Goal: Information Seeking & Learning: Compare options

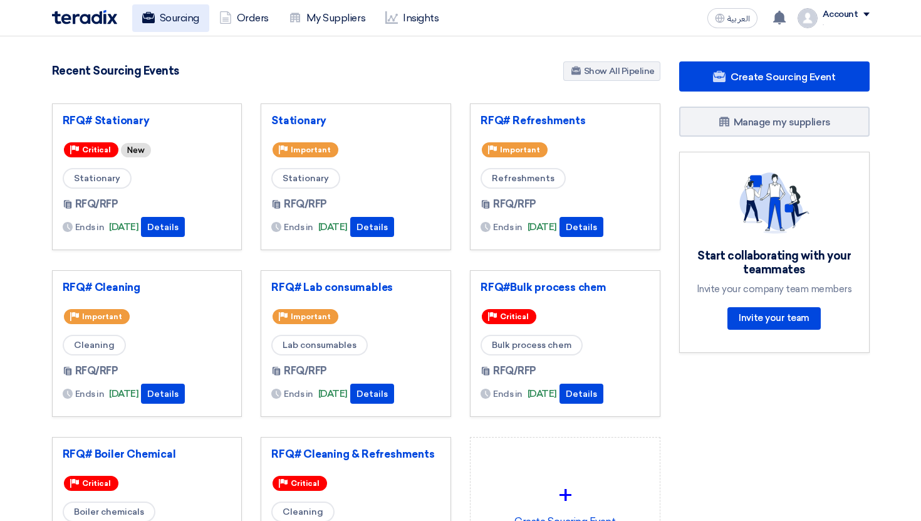
click at [166, 23] on link "Sourcing" at bounding box center [170, 18] width 77 height 28
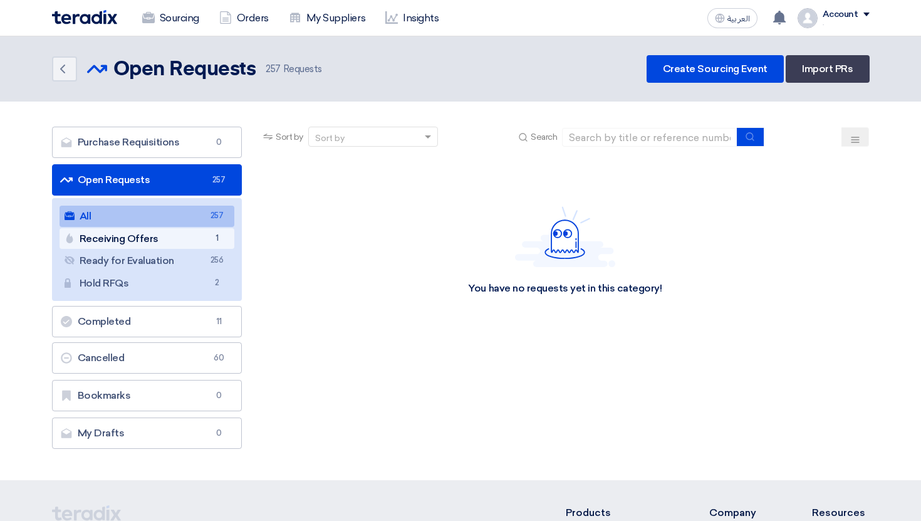
click at [225, 234] on link "Receiving Offers Receiving Offers 1" at bounding box center [147, 238] width 175 height 21
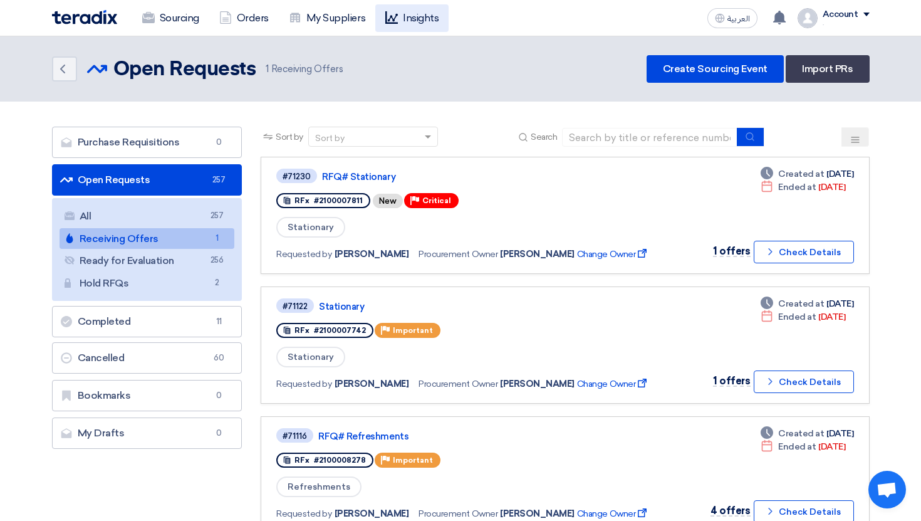
click at [411, 18] on link "Insights" at bounding box center [411, 18] width 73 height 28
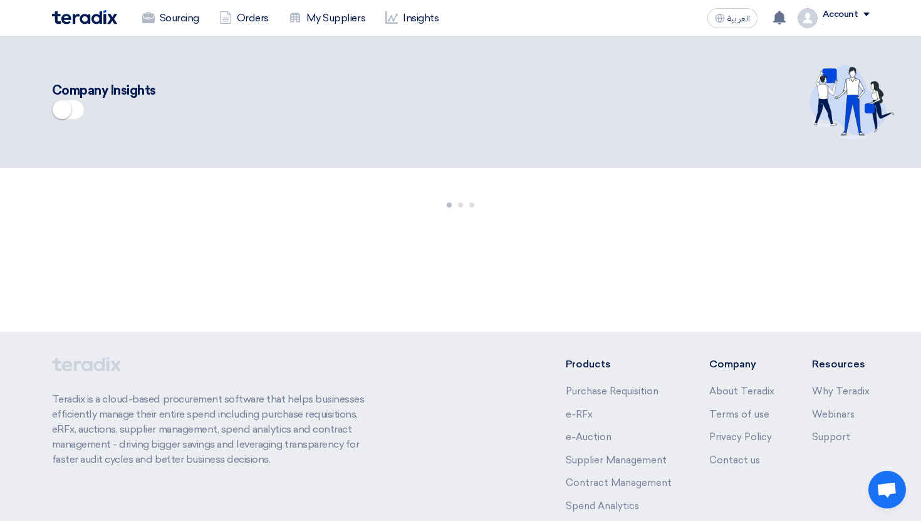
click at [74, 100] on span at bounding box center [68, 110] width 33 height 20
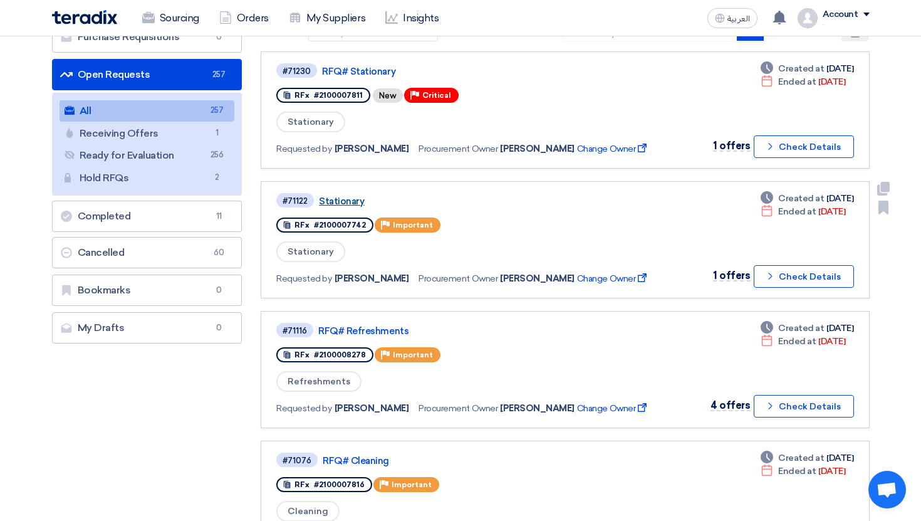
scroll to position [327, 0]
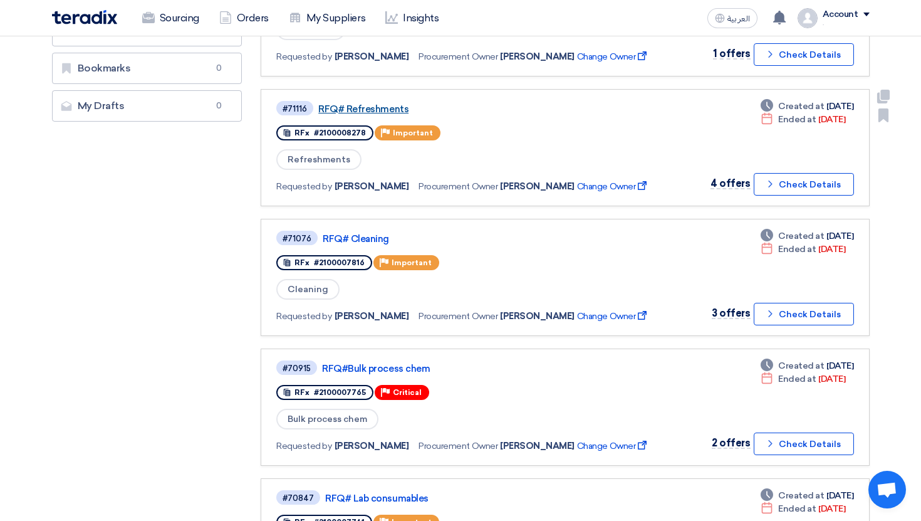
click at [375, 111] on link "RFQ# Refreshments" at bounding box center [474, 108] width 313 height 11
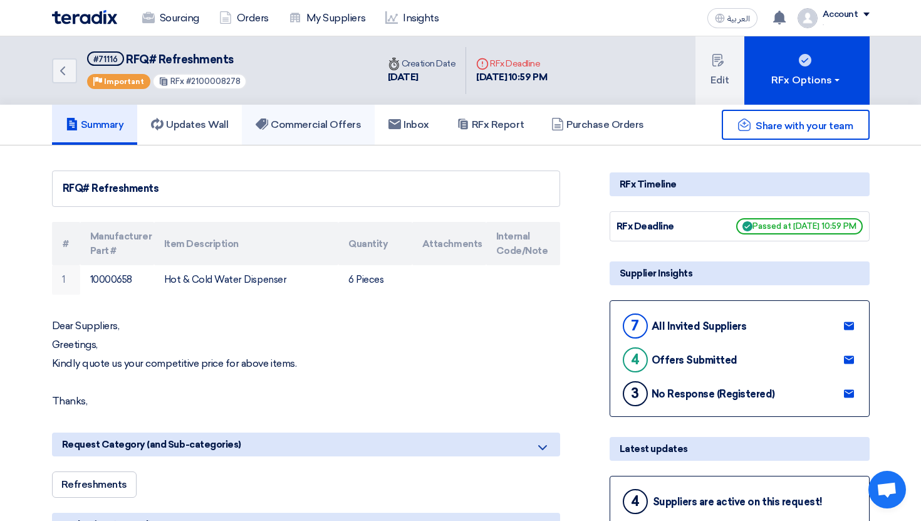
click at [333, 128] on h5 "Commercial Offers" at bounding box center [308, 124] width 105 height 13
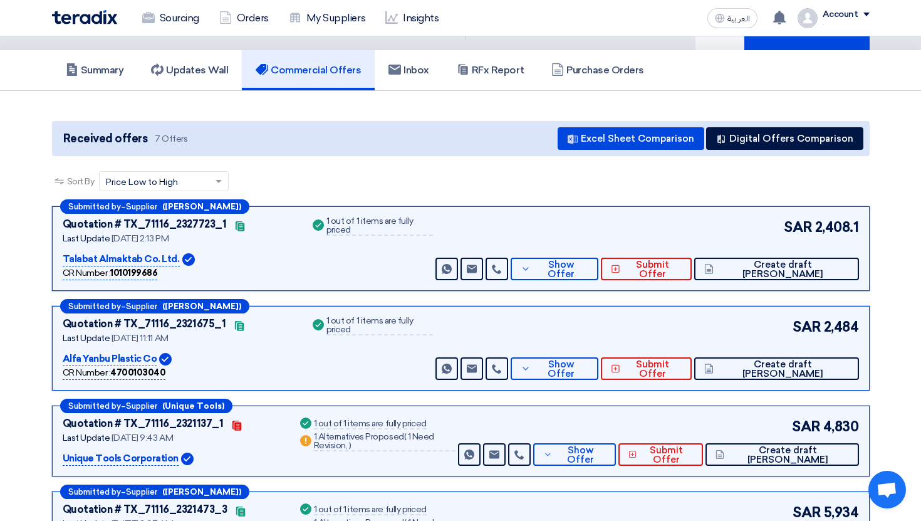
scroll to position [58, 0]
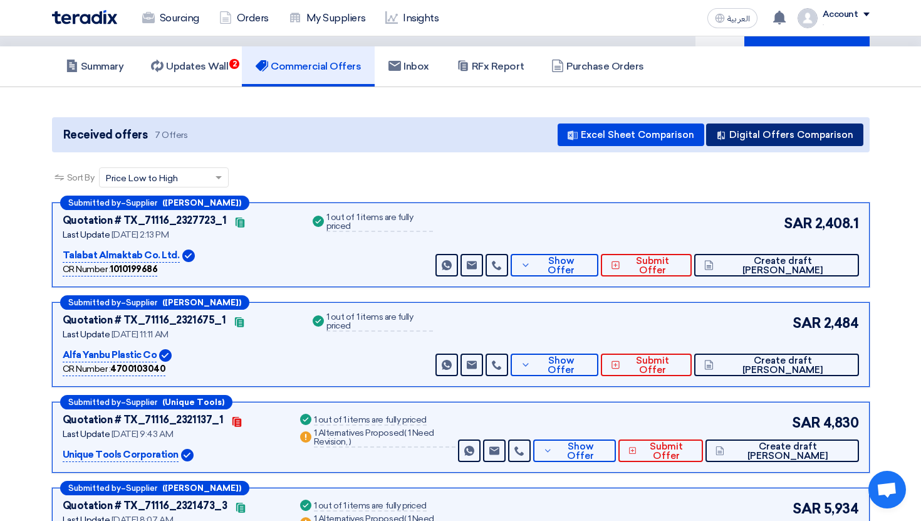
click at [796, 141] on button "Digital Offers Comparison" at bounding box center [784, 134] width 157 height 23
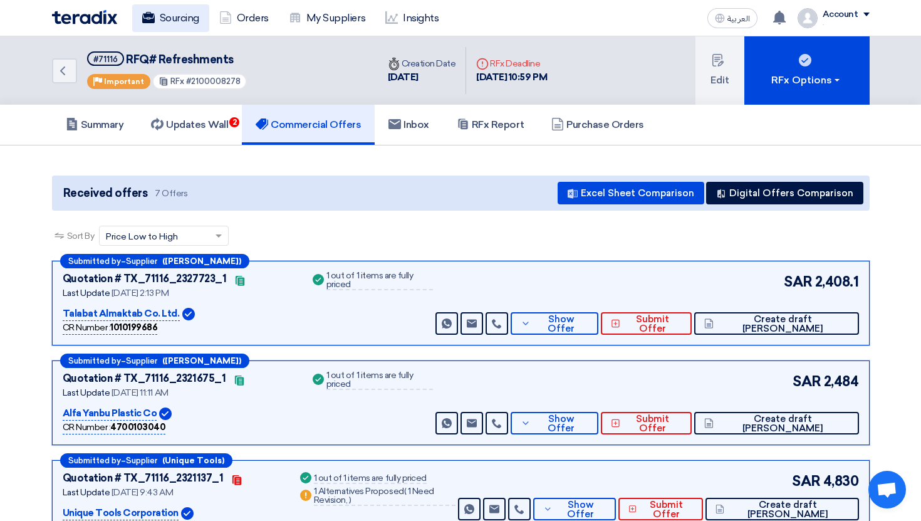
click at [171, 6] on link "Sourcing" at bounding box center [170, 18] width 77 height 28
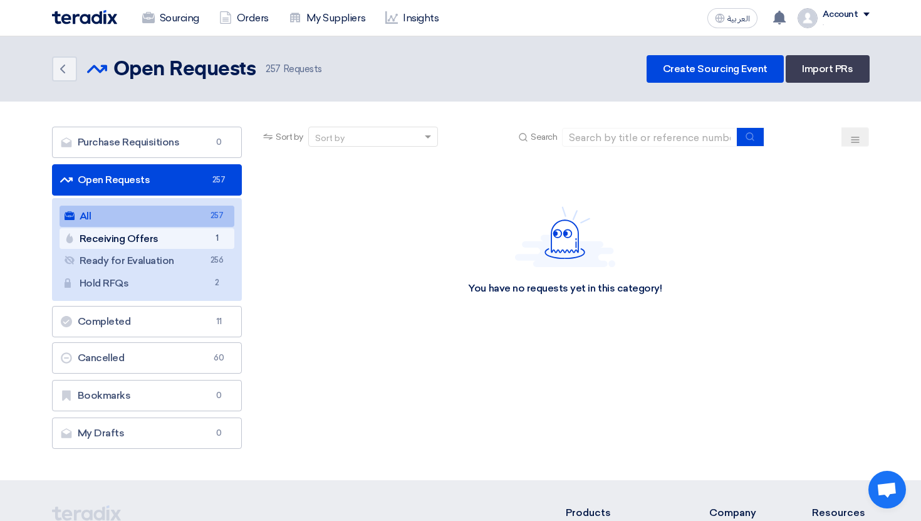
click at [199, 239] on link "Receiving Offers Receiving Offers 1" at bounding box center [147, 238] width 175 height 21
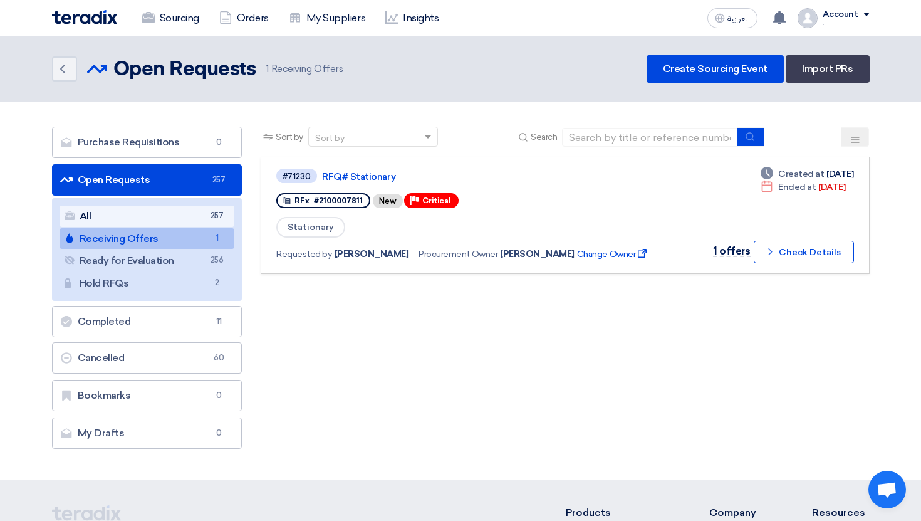
click at [207, 212] on link "All All 257" at bounding box center [147, 215] width 175 height 21
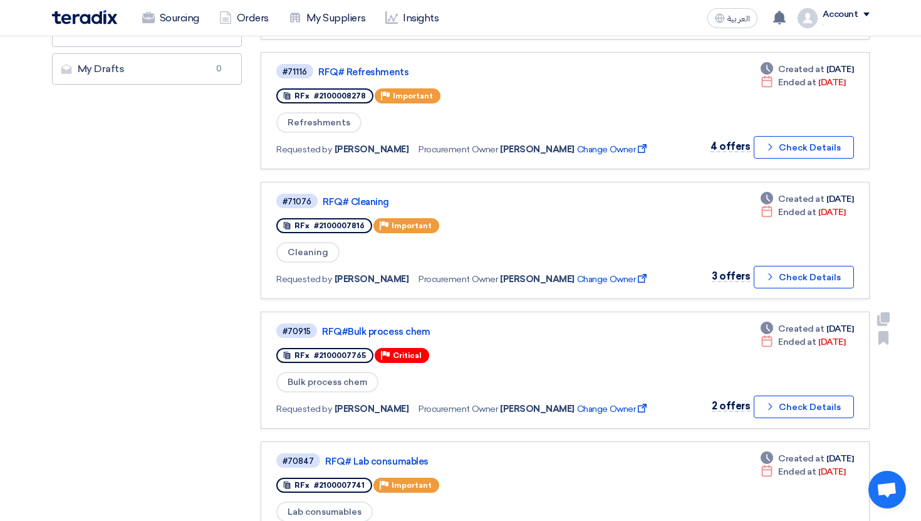
scroll to position [355, 0]
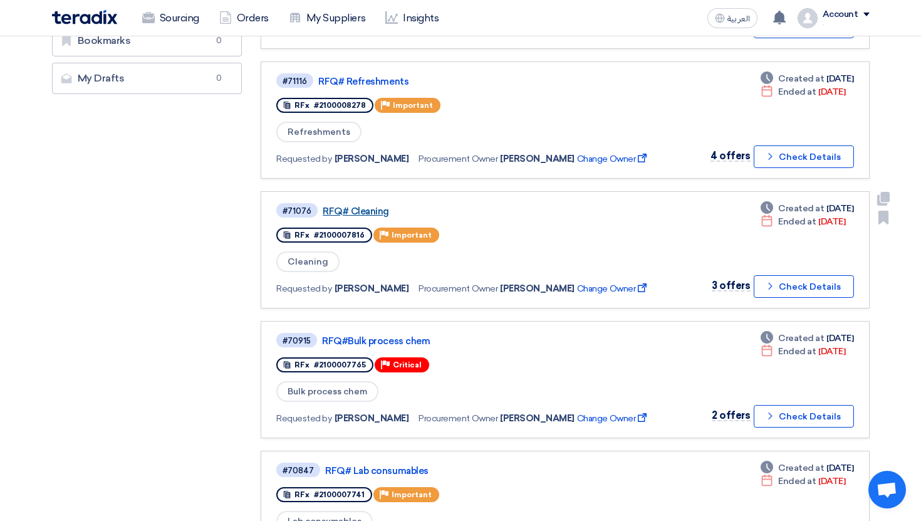
click at [370, 214] on link "RFQ# Cleaning" at bounding box center [479, 210] width 313 height 11
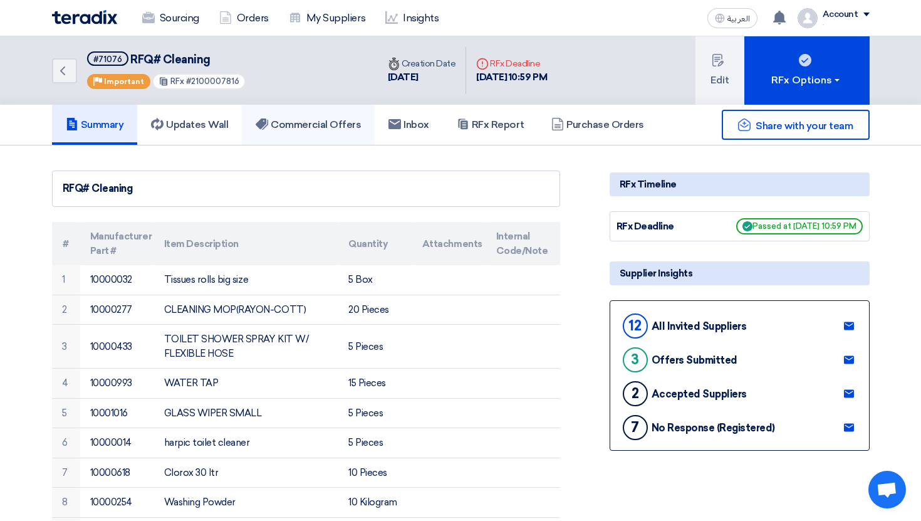
click at [345, 137] on link "Commercial Offers" at bounding box center [308, 125] width 133 height 40
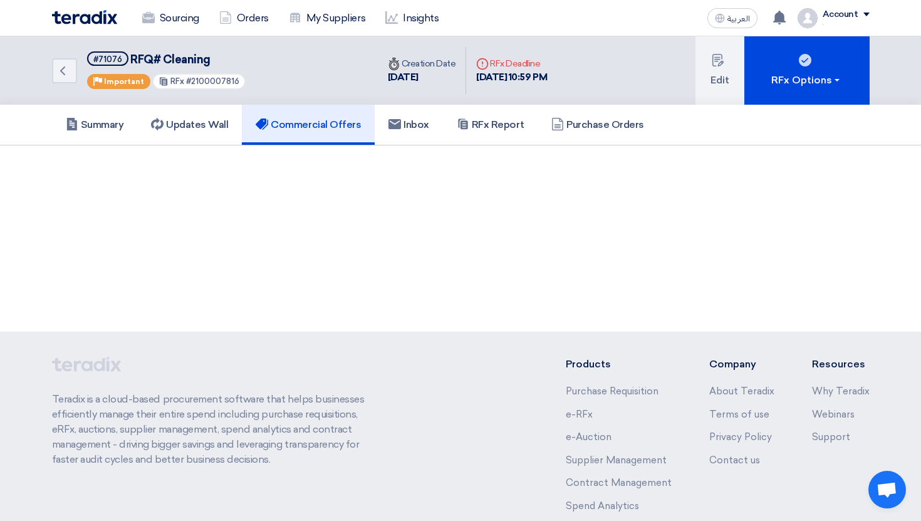
click at [323, 132] on link "Commercial Offers" at bounding box center [308, 125] width 133 height 40
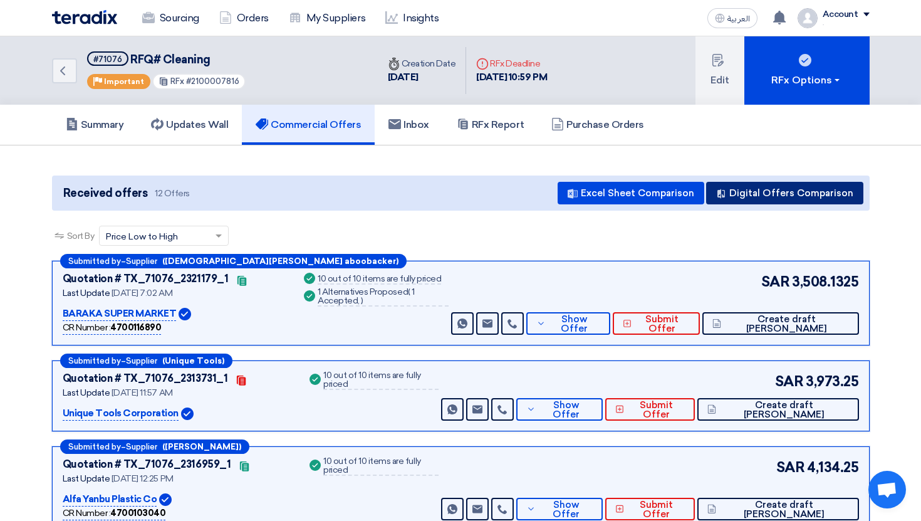
click at [794, 198] on button "Digital Offers Comparison" at bounding box center [784, 193] width 157 height 23
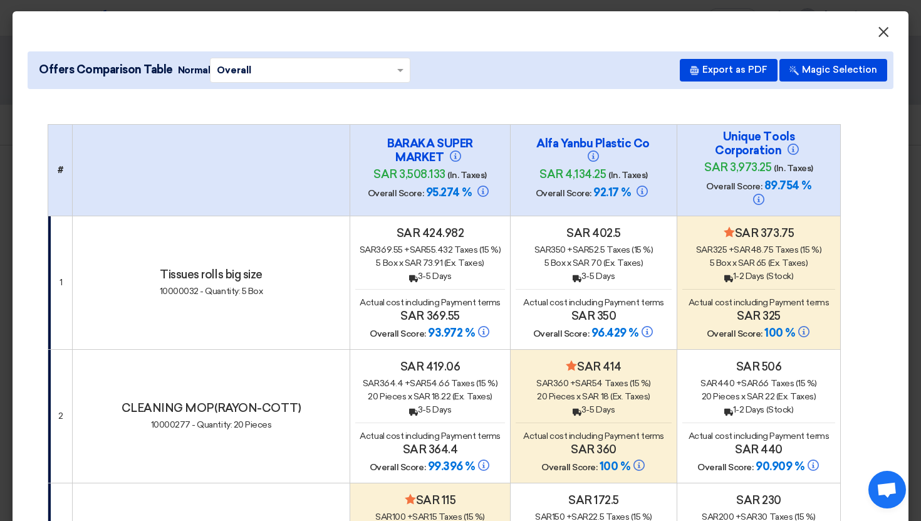
click at [881, 38] on span "×" at bounding box center [883, 35] width 13 height 25
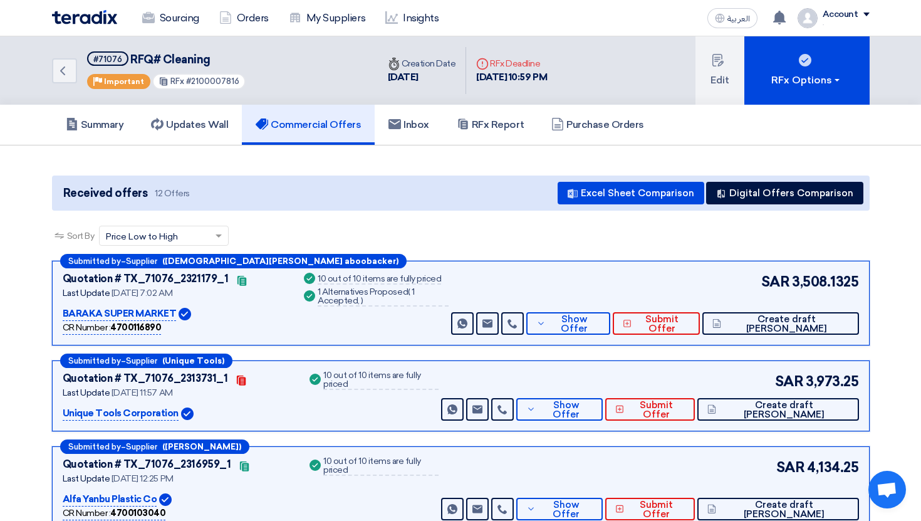
click at [136, 333] on div "CR Number : 4700116890" at bounding box center [112, 328] width 99 height 14
click at [140, 324] on b "4700116890" at bounding box center [135, 327] width 51 height 11
click at [147, 328] on b "4700116890" at bounding box center [135, 327] width 51 height 11
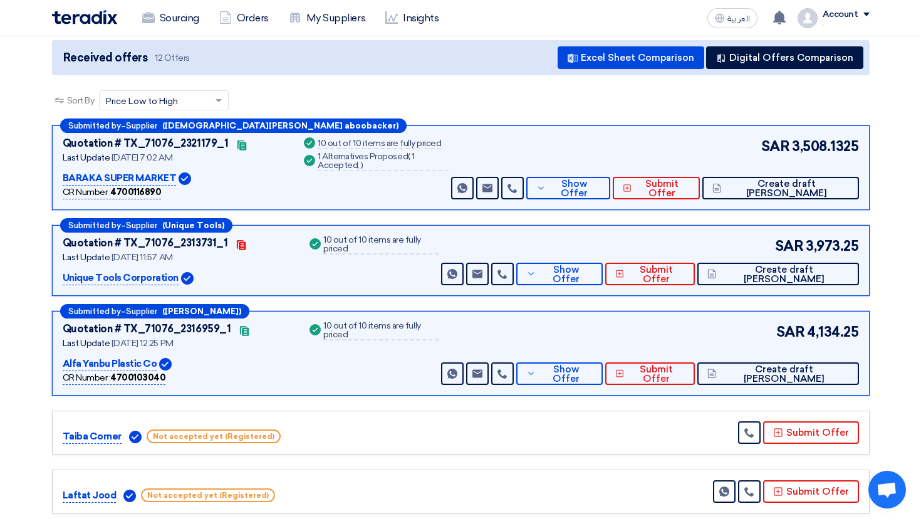
scroll to position [133, 0]
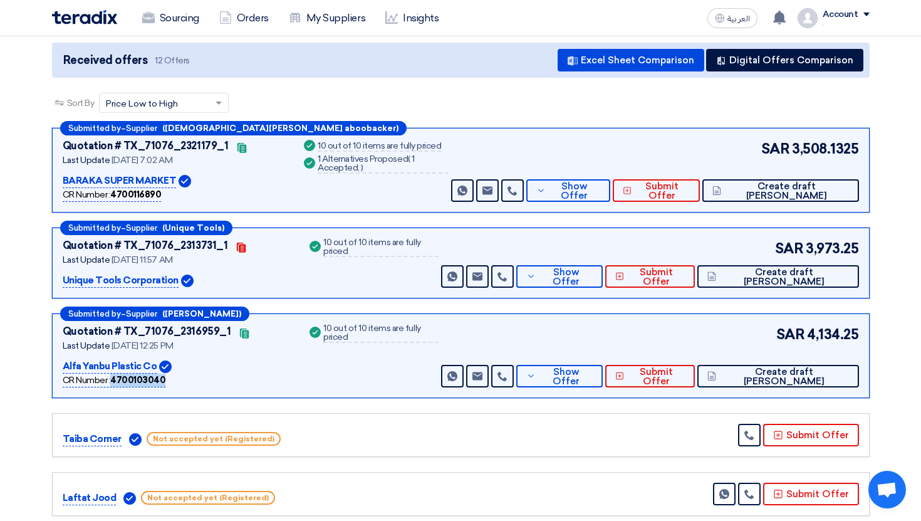
drag, startPoint x: 113, startPoint y: 376, endPoint x: 212, endPoint y: 376, distance: 99.0
click at [212, 376] on div "CR Number : 4700103040" at bounding box center [178, 380] width 230 height 14
click at [123, 366] on p "Alfa Yanbu Plastic Co" at bounding box center [110, 366] width 95 height 15
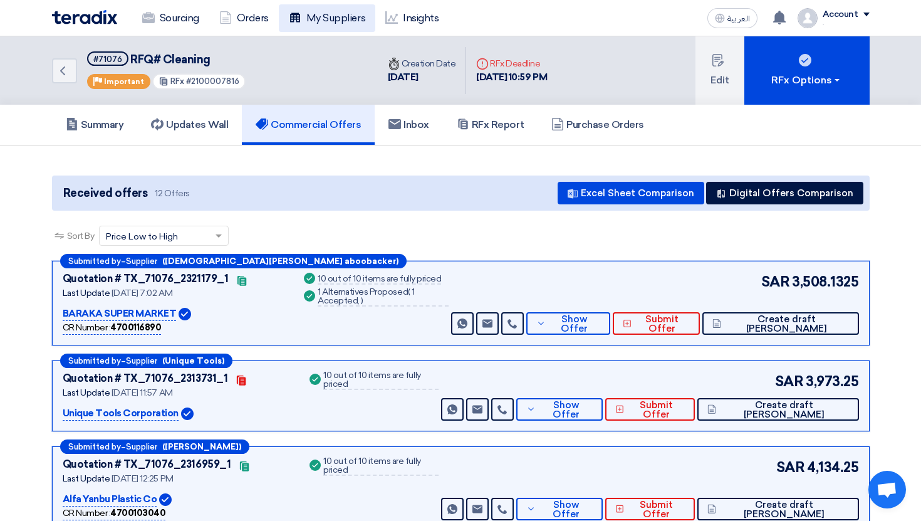
click at [340, 18] on link "My Suppliers" at bounding box center [327, 18] width 96 height 28
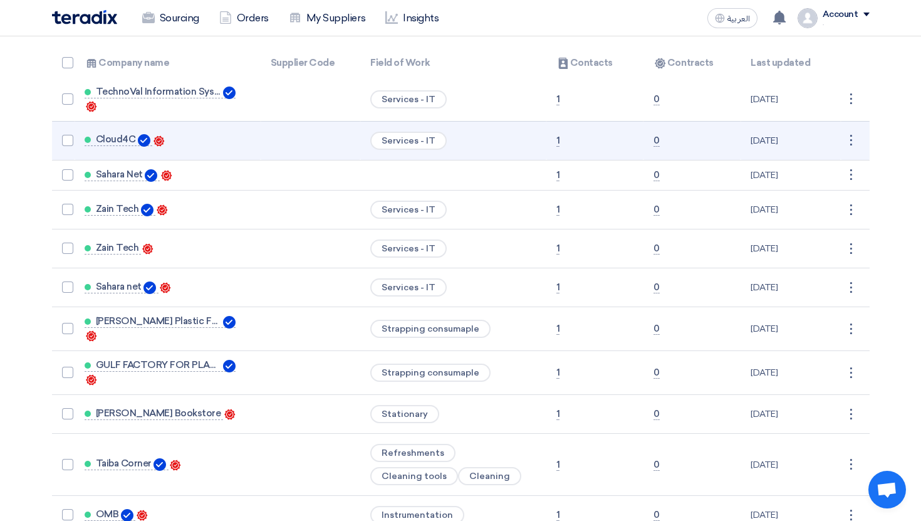
scroll to position [203, 0]
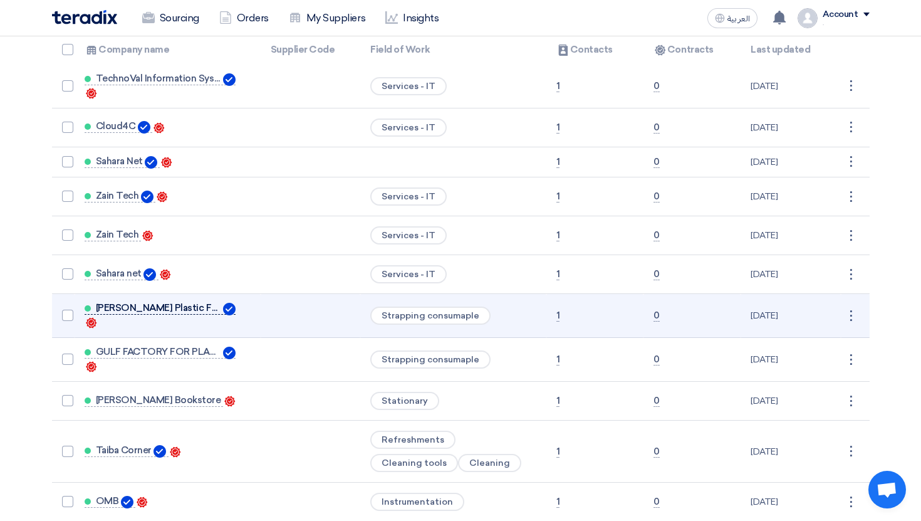
click at [150, 313] on span "[PERSON_NAME] Plastic Factory" at bounding box center [158, 308] width 125 height 10
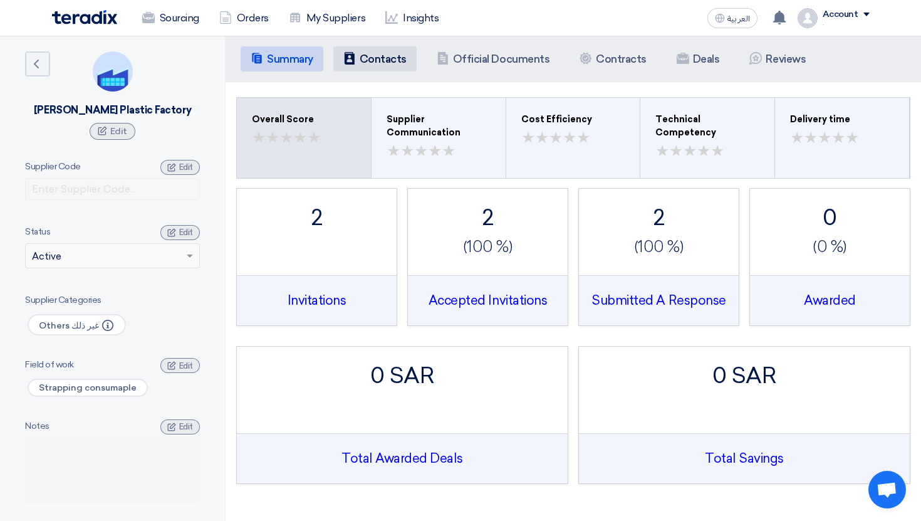
click at [379, 56] on h5 "Contacts" at bounding box center [383, 59] width 47 height 13
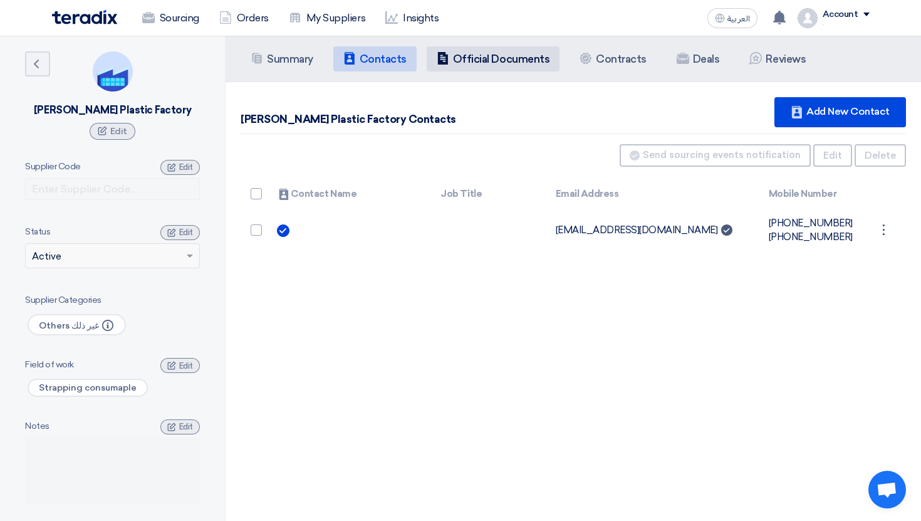
click at [443, 61] on icon "Company Officials" at bounding box center [443, 58] width 13 height 13
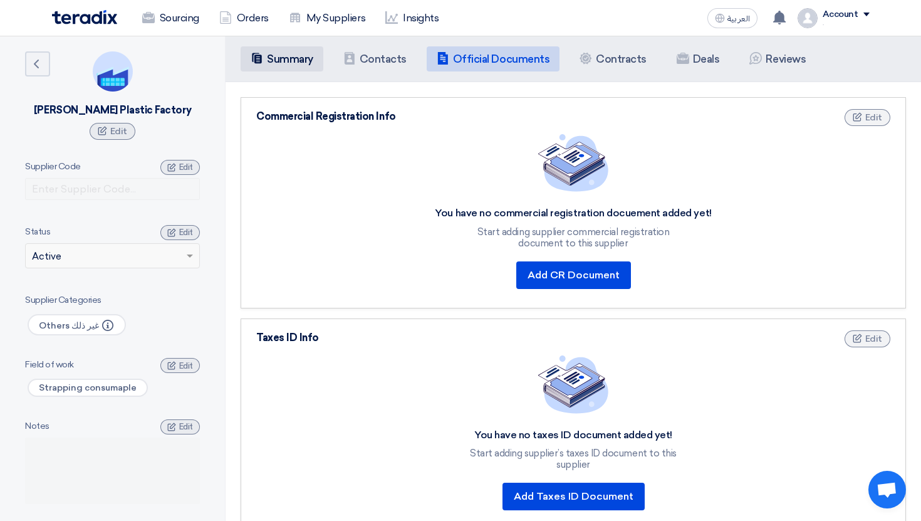
click at [260, 52] on icon "Summary" at bounding box center [257, 58] width 13 height 13
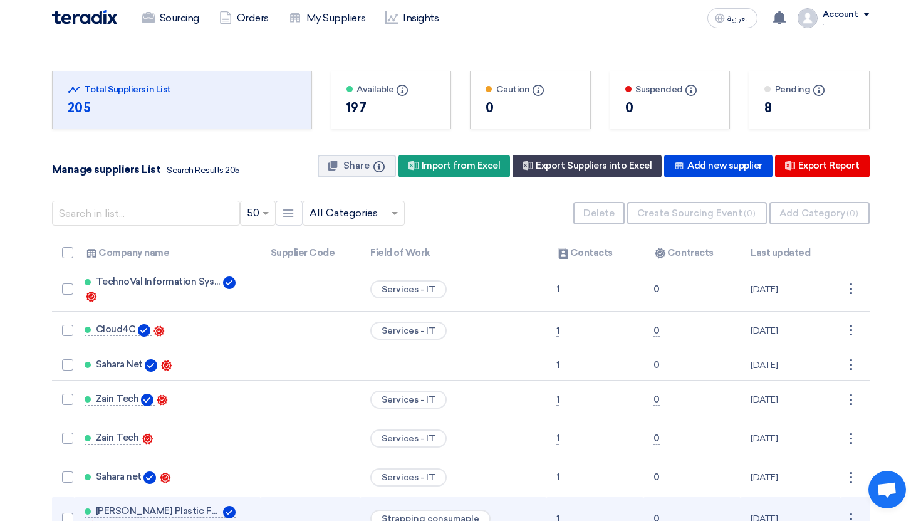
scroll to position [40, 0]
